Goal: Complete application form

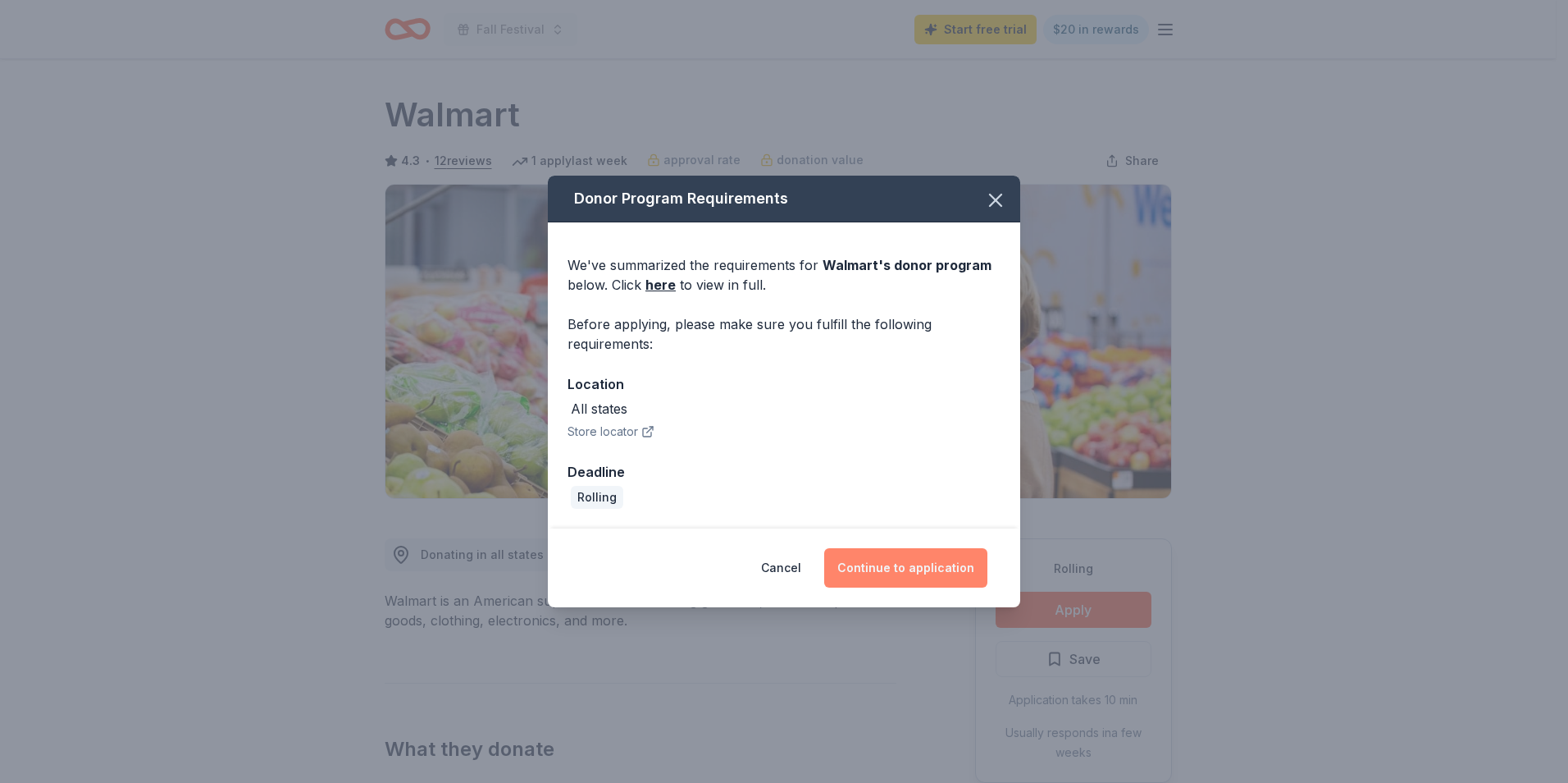
click at [918, 564] on button "Continue to application" at bounding box center [906, 567] width 163 height 39
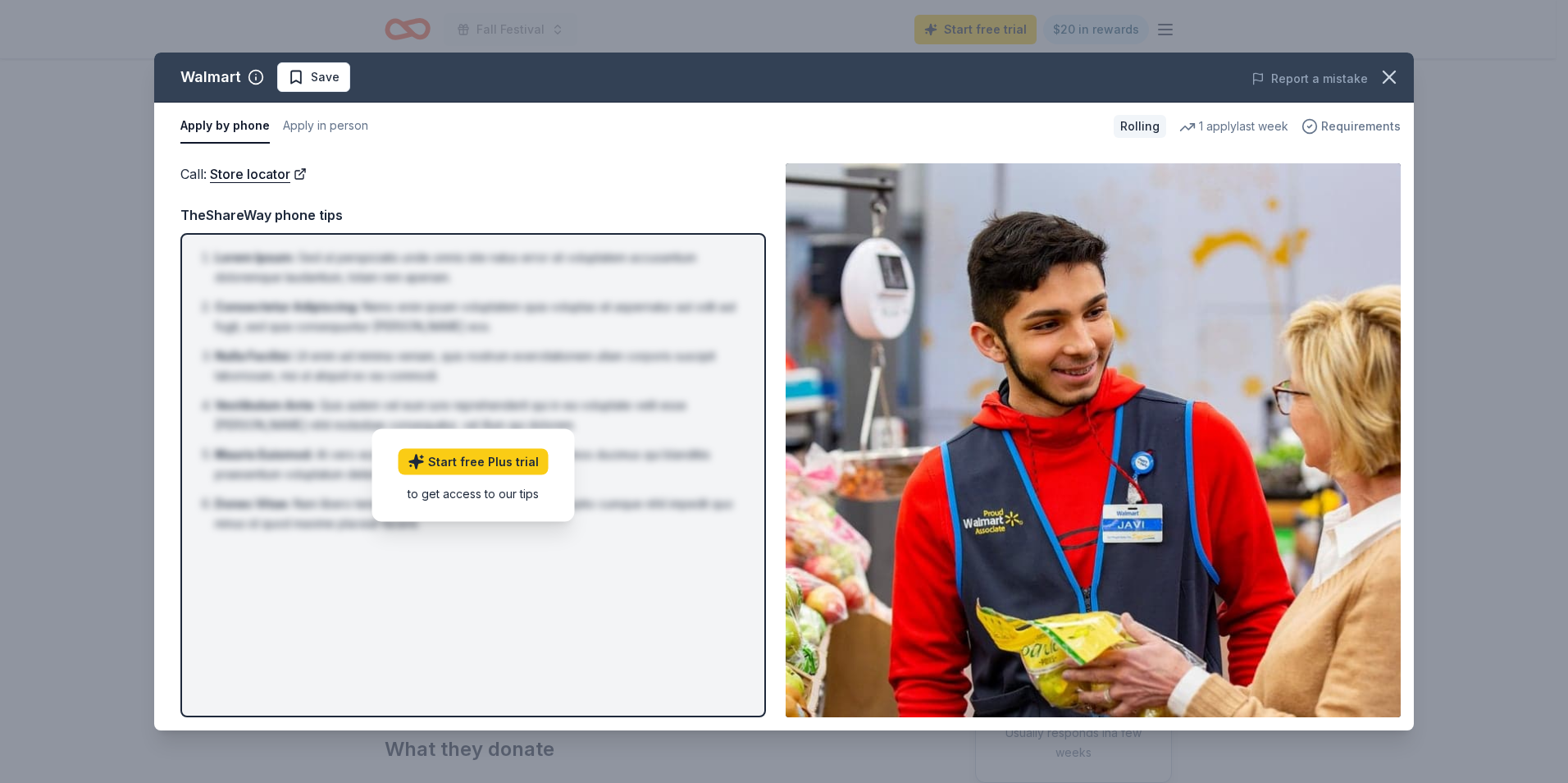
click at [1368, 124] on span "Requirements" at bounding box center [1361, 126] width 80 height 20
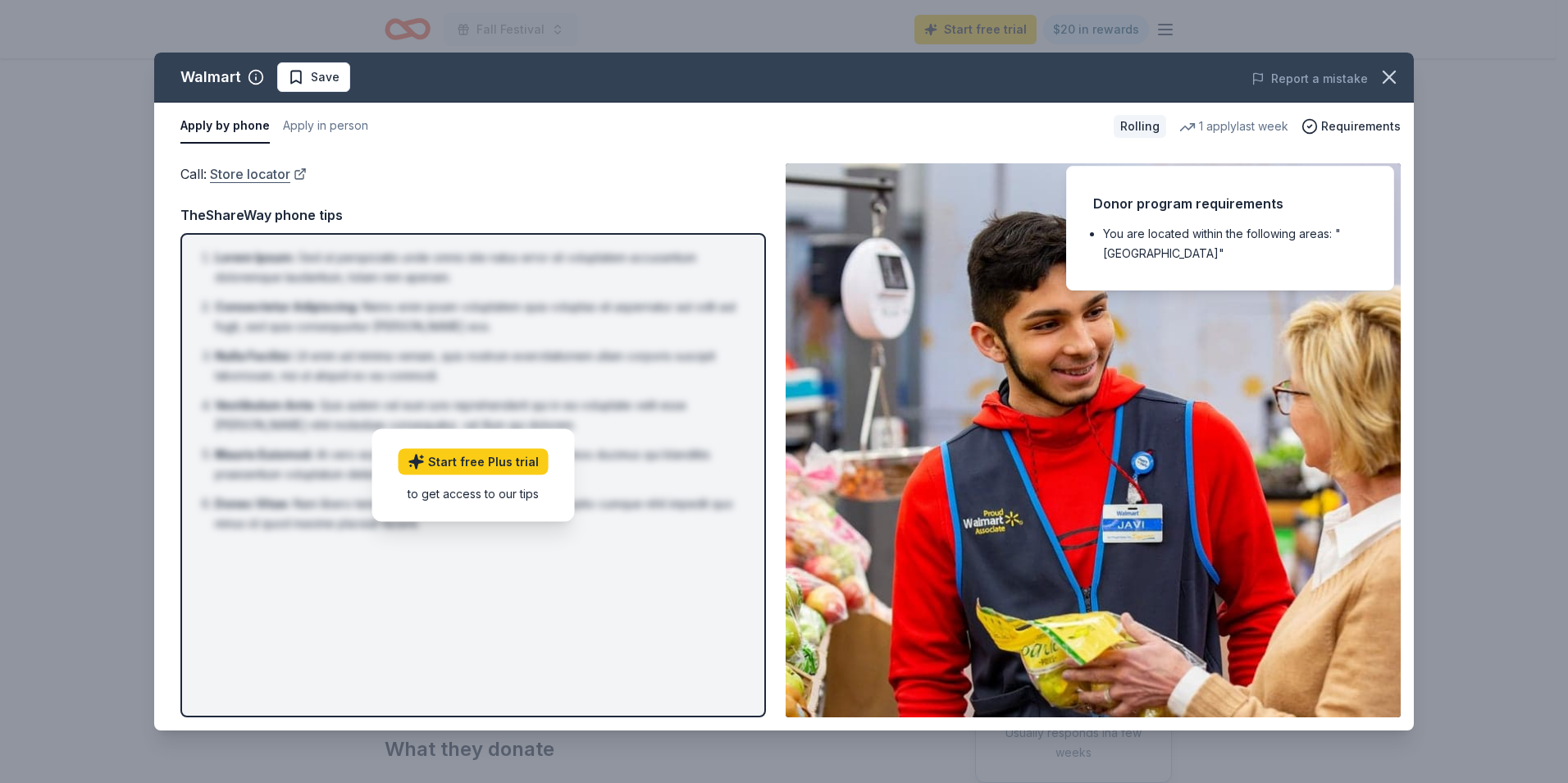
click at [277, 181] on link "Store locator" at bounding box center [258, 174] width 97 height 21
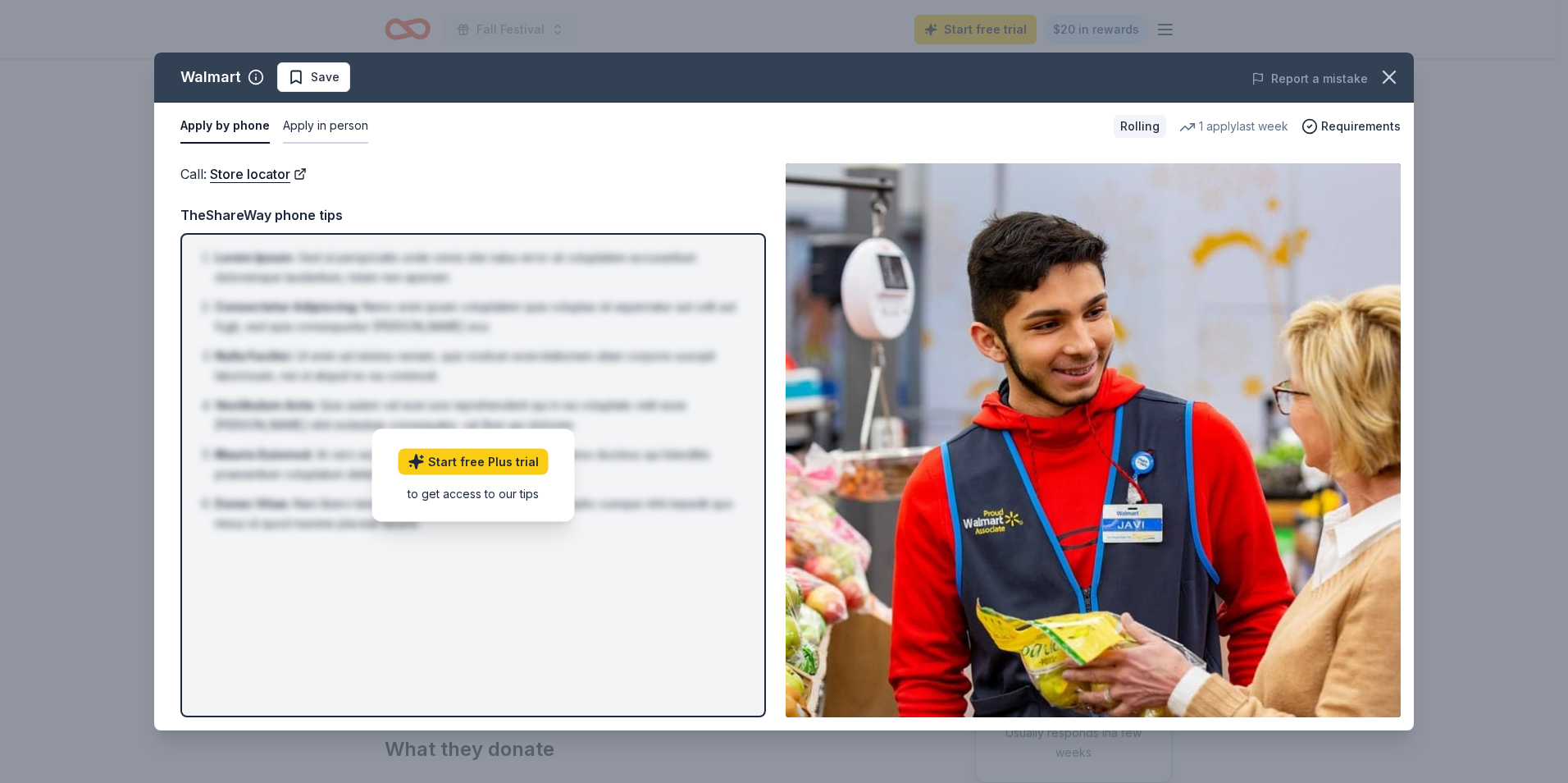
click at [340, 131] on button "Apply in person" at bounding box center [326, 126] width 85 height 34
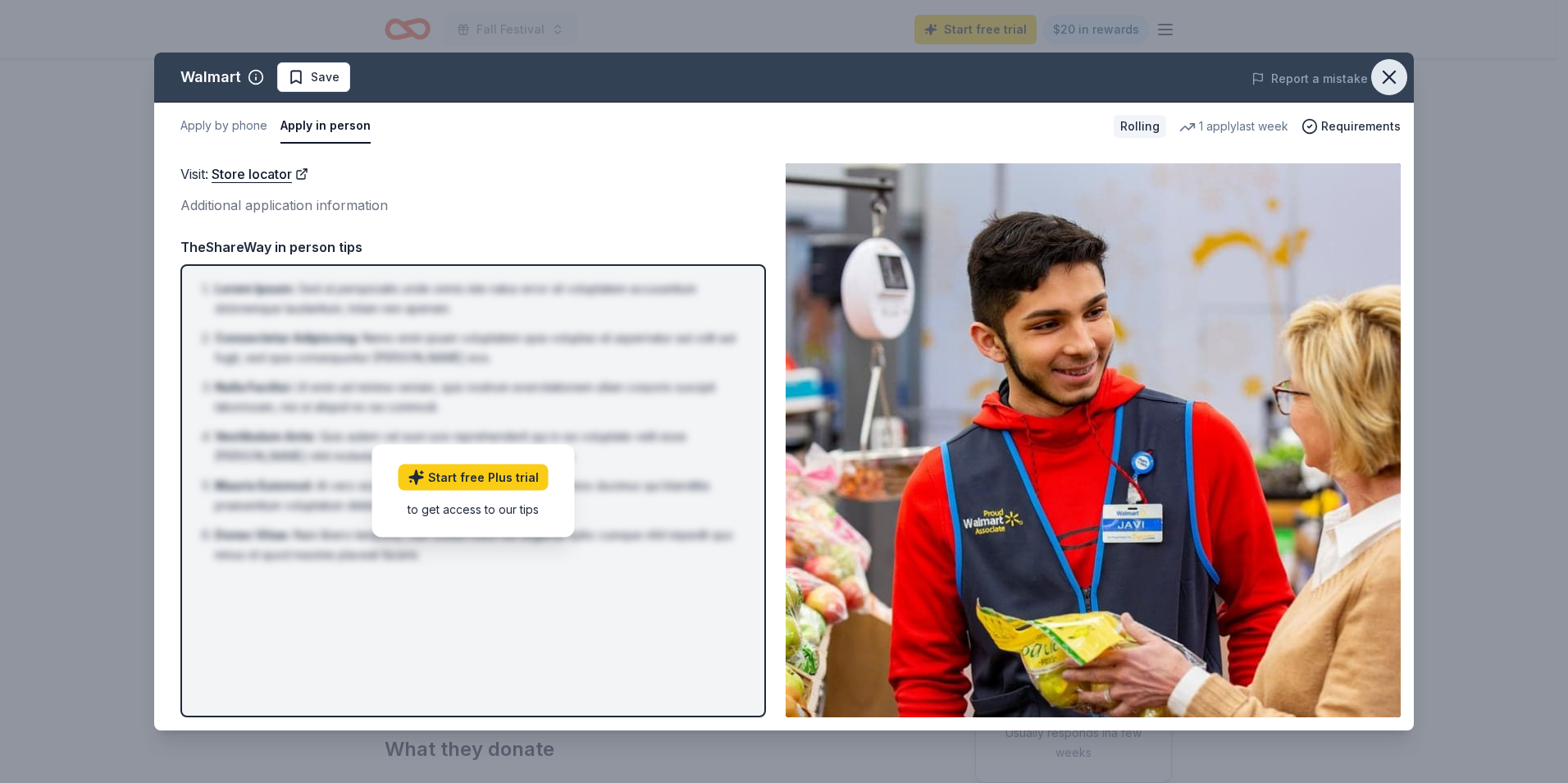
click at [1387, 77] on icon "button" at bounding box center [1389, 77] width 23 height 23
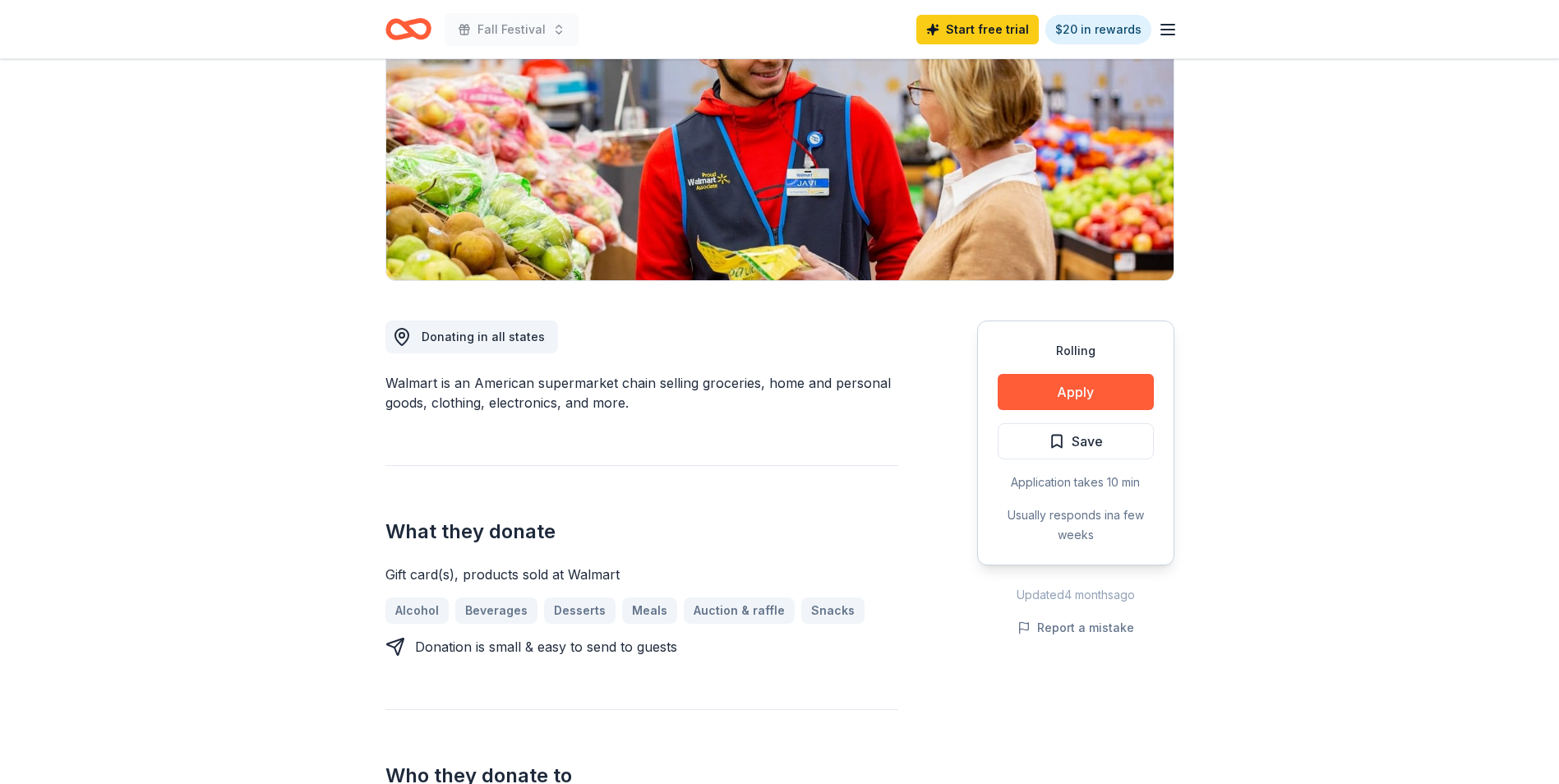
scroll to position [82, 0]
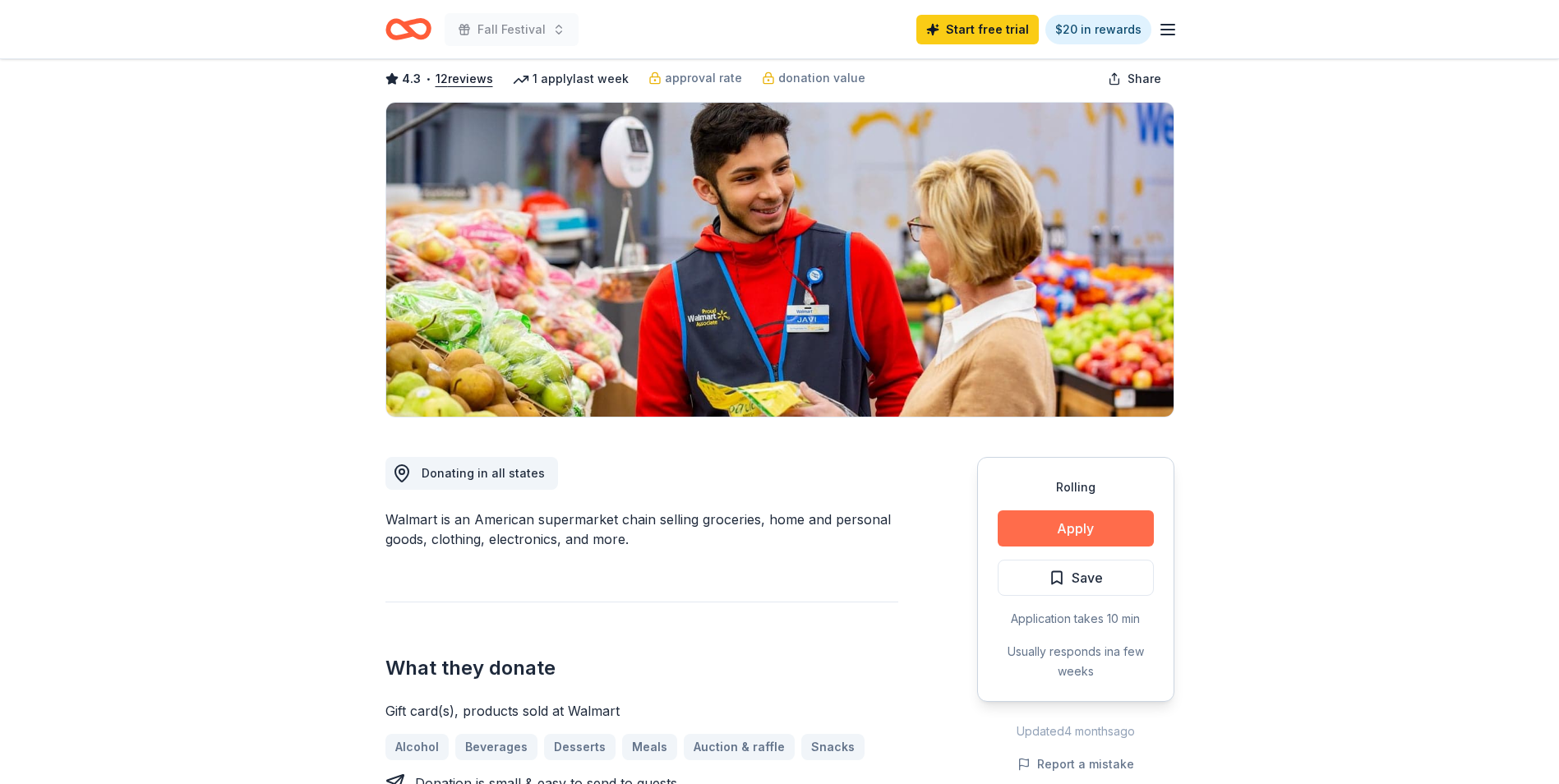
click at [1044, 529] on button "Apply" at bounding box center [1076, 528] width 156 height 36
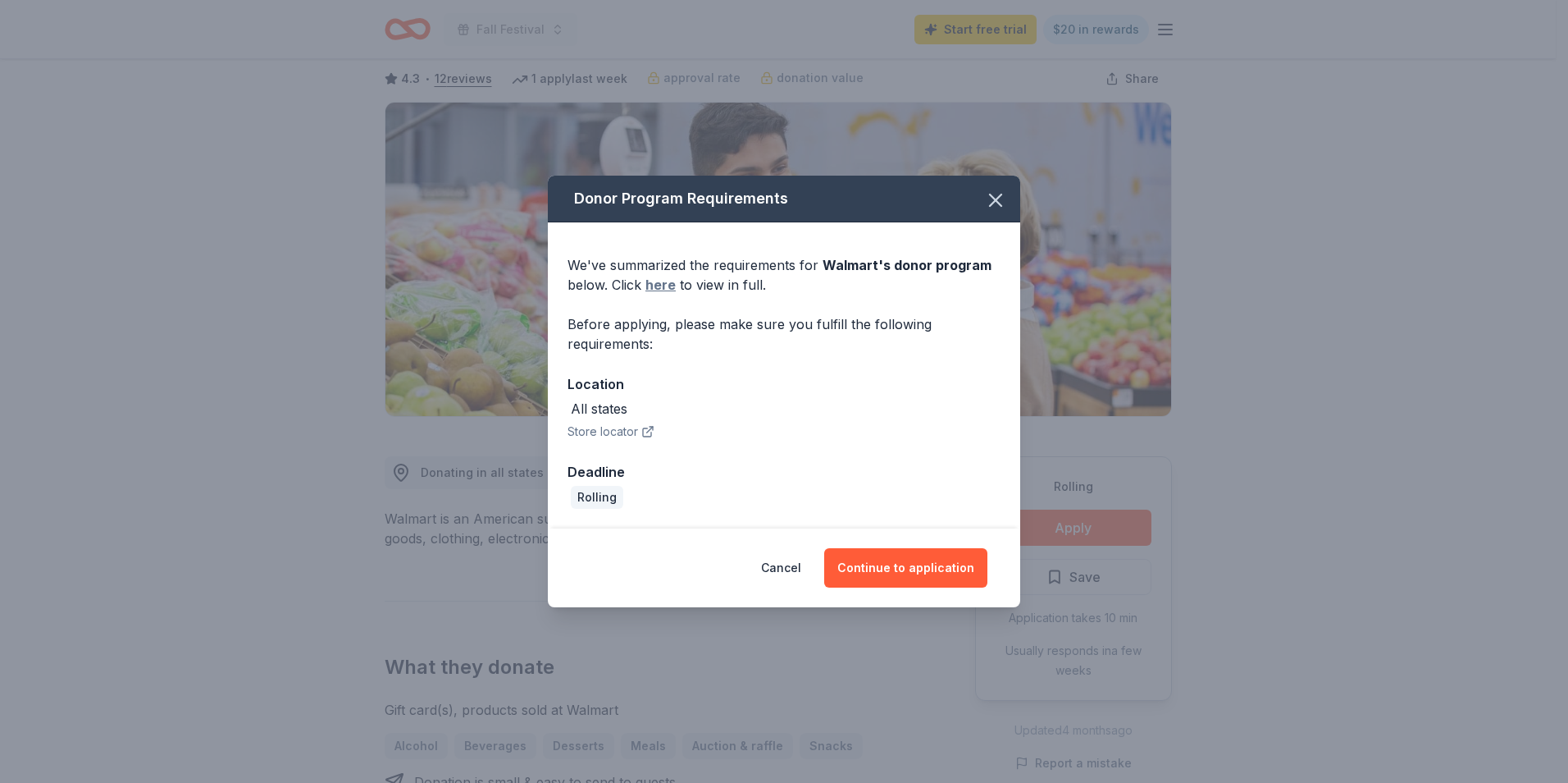
click at [663, 286] on link "here" at bounding box center [661, 284] width 30 height 20
click at [999, 199] on icon "button" at bounding box center [995, 201] width 23 height 23
